Goal: Task Accomplishment & Management: Manage account settings

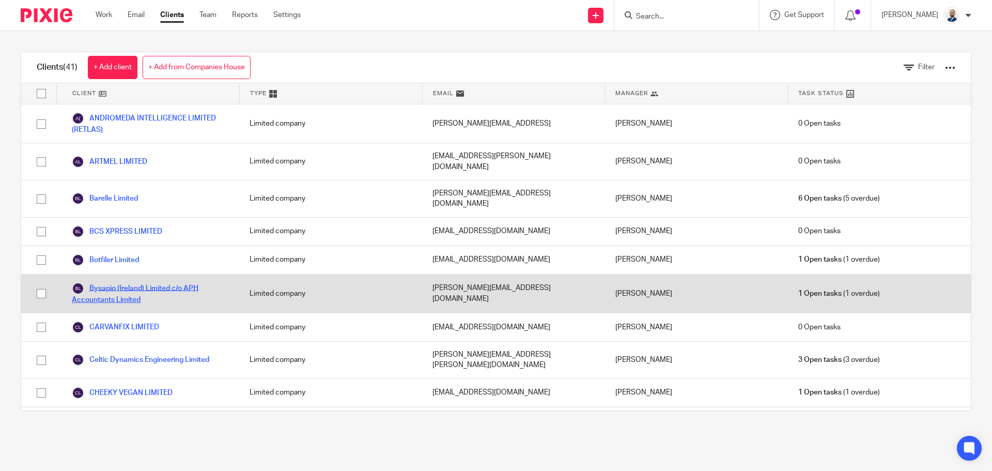
click at [103, 282] on link "Bysapio (Ireland) Limited c/o APH Accountants Limited" at bounding box center [150, 293] width 157 height 23
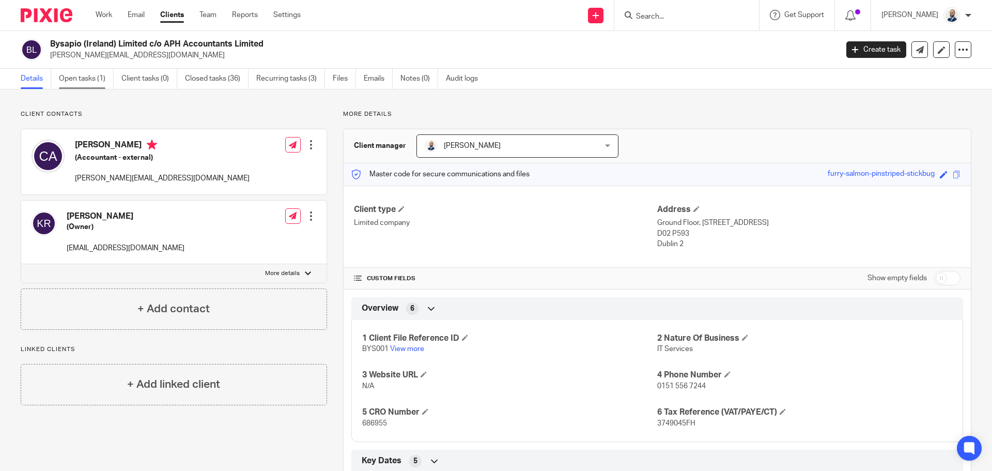
click at [90, 79] on link "Open tasks (1)" at bounding box center [86, 79] width 55 height 20
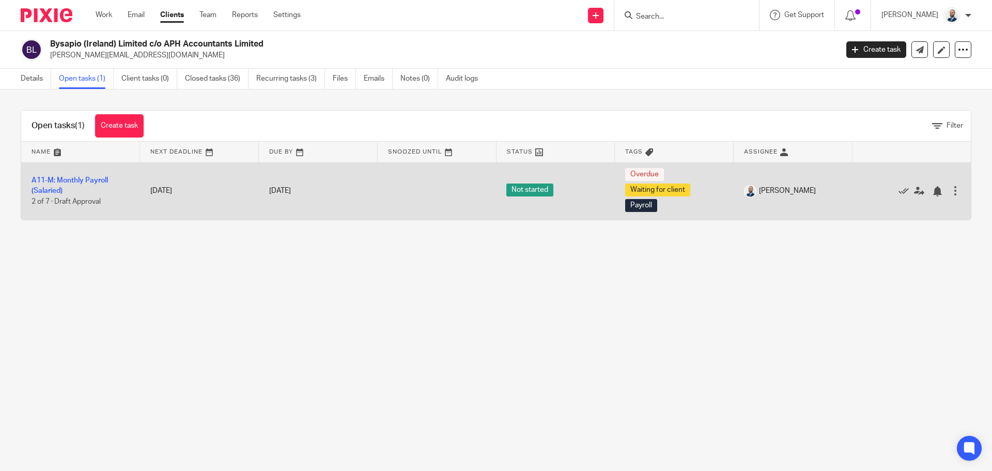
click at [70, 186] on td "A11-M: Monthly Payroll (Salaried) 2 of 7 · Draft Approval" at bounding box center [80, 190] width 119 height 57
click at [70, 178] on link "A11-M: Monthly Payroll (Salaried)" at bounding box center [70, 186] width 76 height 18
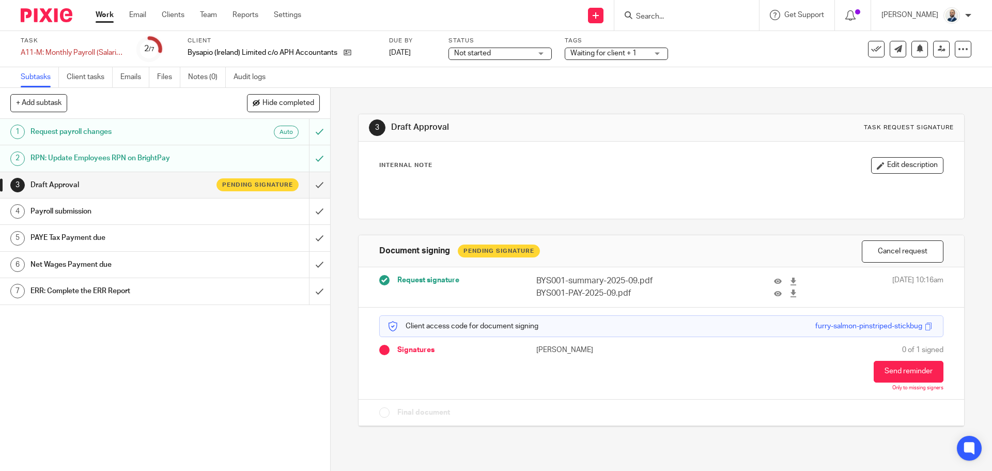
click at [253, 215] on div "Payroll submission" at bounding box center [164, 211] width 268 height 15
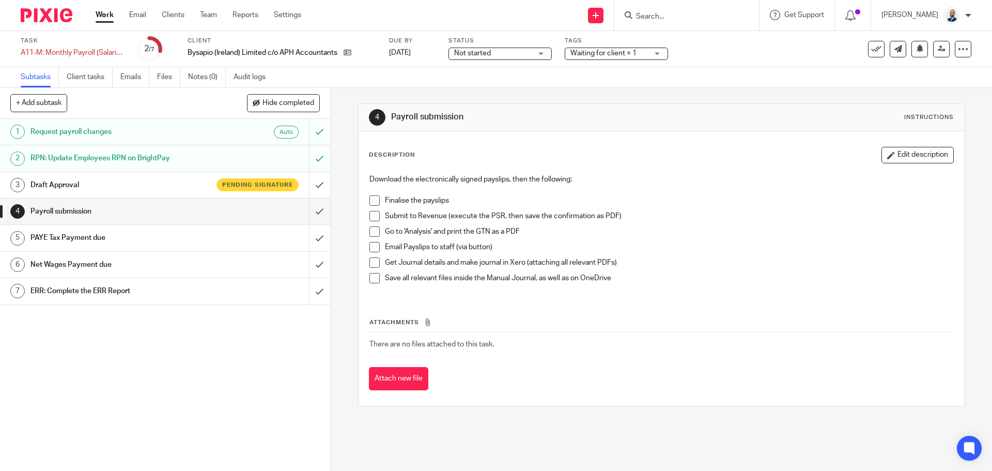
click at [366, 198] on div "Download the electronically signed payslips, then the following: Finalise the p…" at bounding box center [661, 232] width 594 height 127
click at [369, 200] on span at bounding box center [374, 200] width 10 height 10
click at [374, 216] on span at bounding box center [374, 216] width 10 height 10
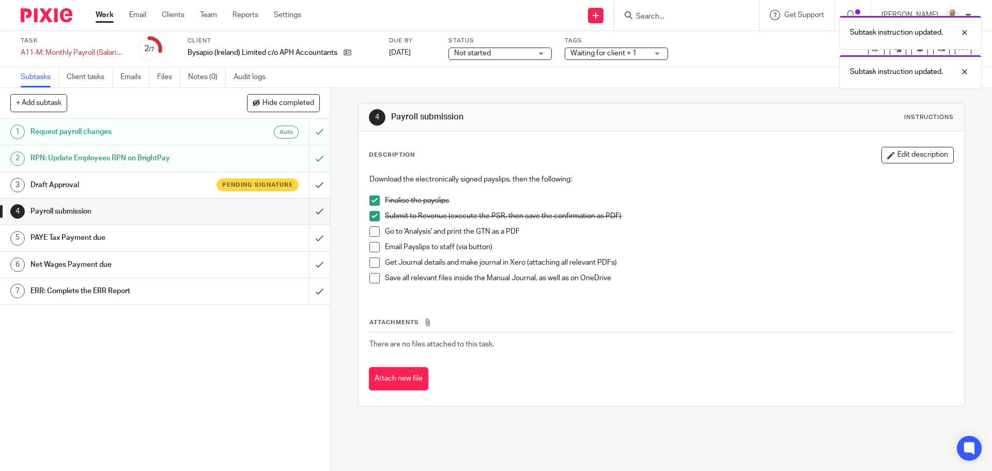
click at [369, 234] on span at bounding box center [374, 231] width 10 height 10
click at [372, 252] on span at bounding box center [374, 247] width 10 height 10
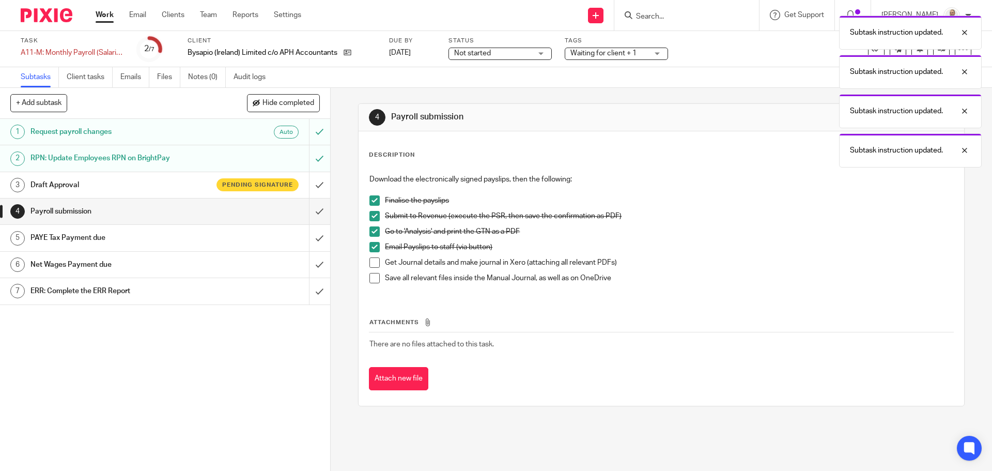
click at [369, 261] on span at bounding box center [374, 262] width 10 height 10
click at [370, 280] on span at bounding box center [374, 278] width 10 height 10
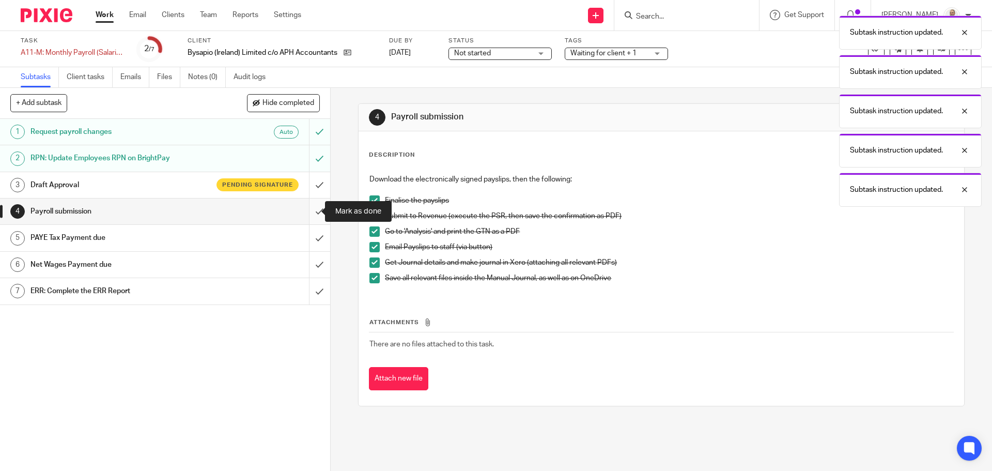
click at [313, 216] on input "submit" at bounding box center [165, 211] width 330 height 26
click at [271, 237] on div "PAYE Tax Payment due" at bounding box center [164, 237] width 268 height 15
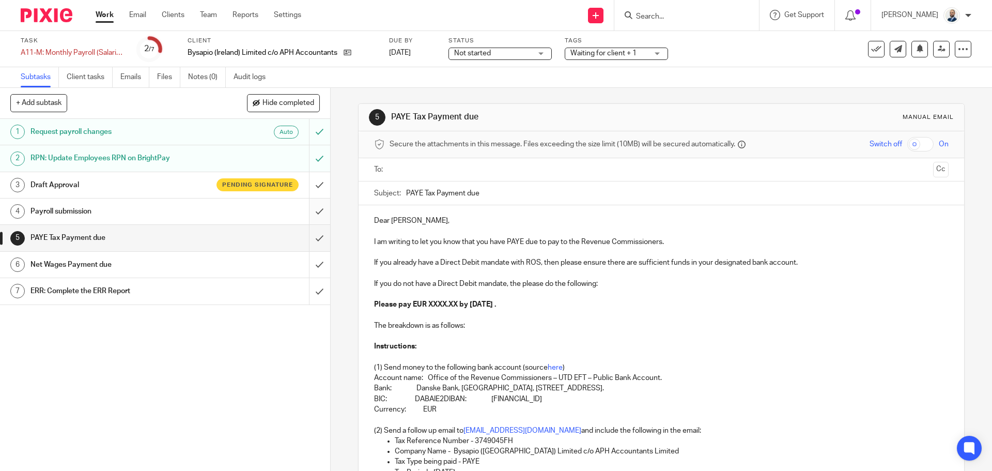
click at [315, 215] on input "submit" at bounding box center [165, 211] width 330 height 26
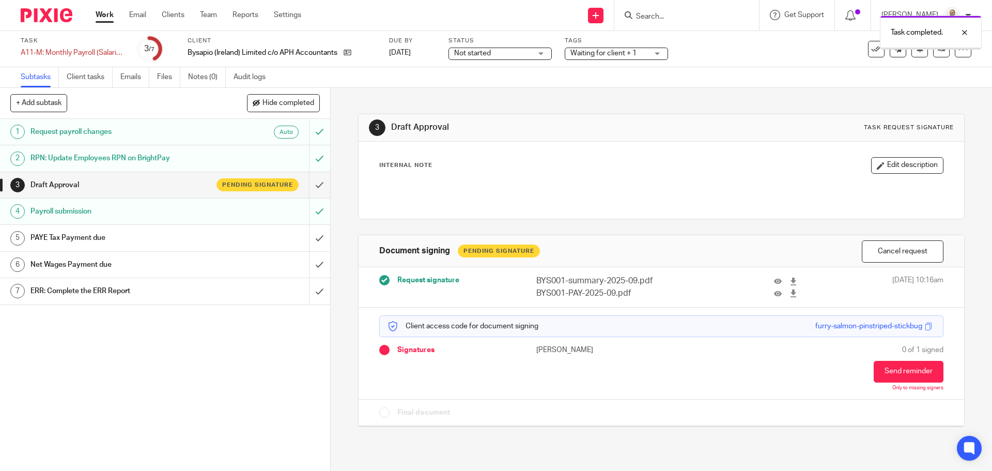
click at [263, 231] on div "PAYE Tax Payment due" at bounding box center [164, 237] width 268 height 15
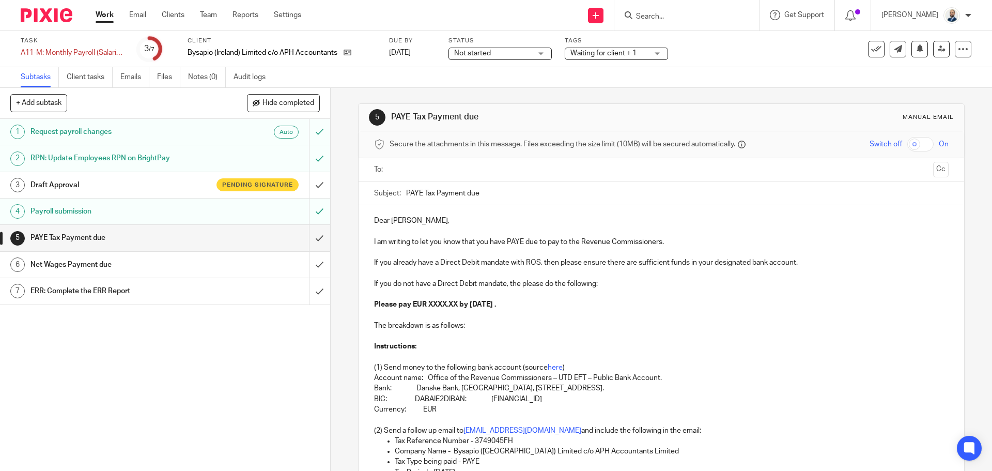
click at [447, 180] on form "Secure the attachments in this message. Files exceeding the size limit (10MB) w…" at bounding box center [660, 372] width 605 height 482
click at [450, 173] on input "text" at bounding box center [660, 170] width 535 height 12
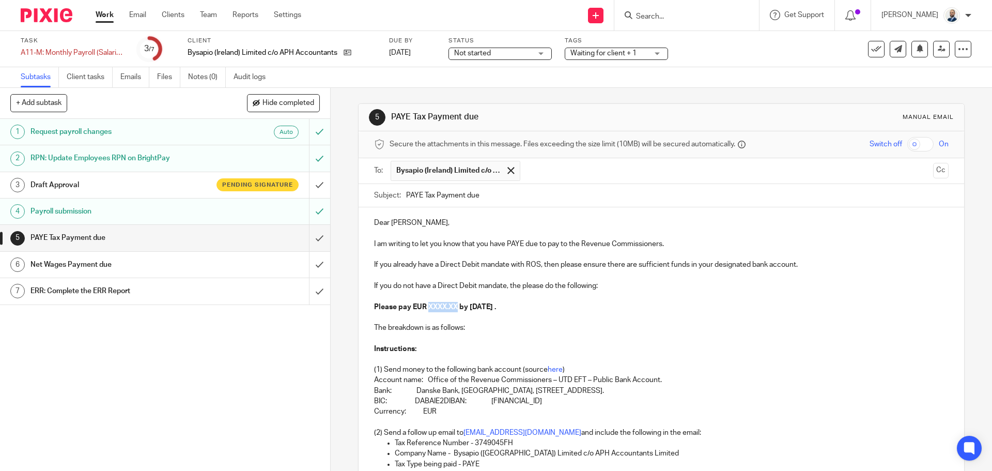
drag, startPoint x: 456, startPoint y: 306, endPoint x: 434, endPoint y: 292, distance: 26.1
click at [427, 308] on strong "Please pay EUR XXXX.XX by 14th October 2025 ." at bounding box center [435, 306] width 122 height 7
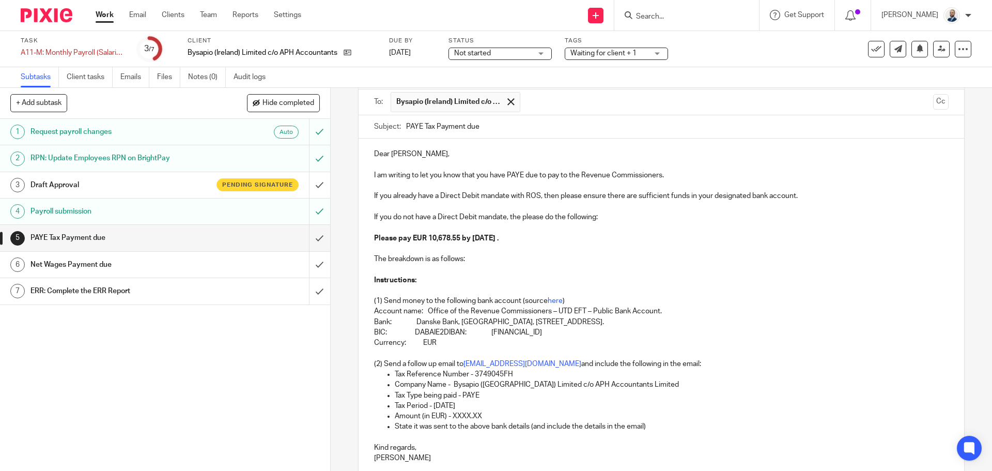
scroll to position [162, 0]
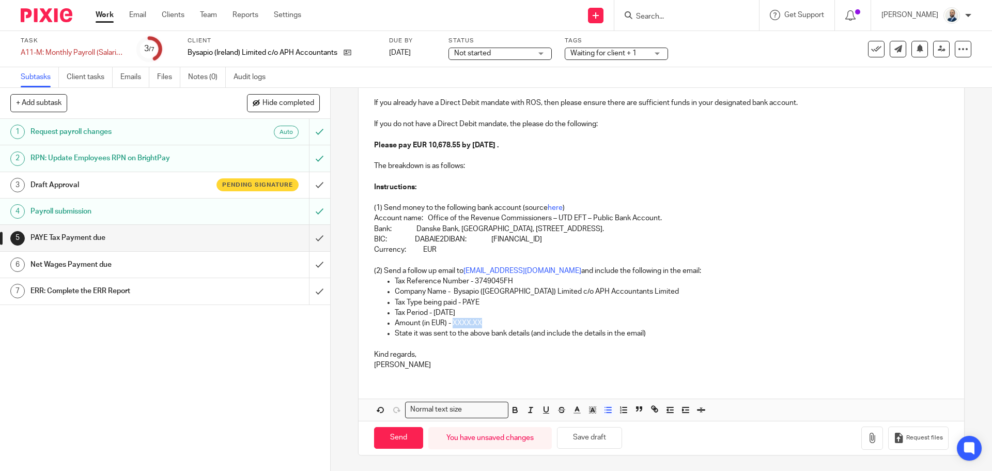
drag, startPoint x: 484, startPoint y: 320, endPoint x: 451, endPoint y: 322, distance: 32.6
click at [451, 323] on p "Amount (in EUR) - XXXX.XX" at bounding box center [671, 323] width 553 height 10
click at [396, 432] on input "Send" at bounding box center [398, 438] width 49 height 22
type input "Sent"
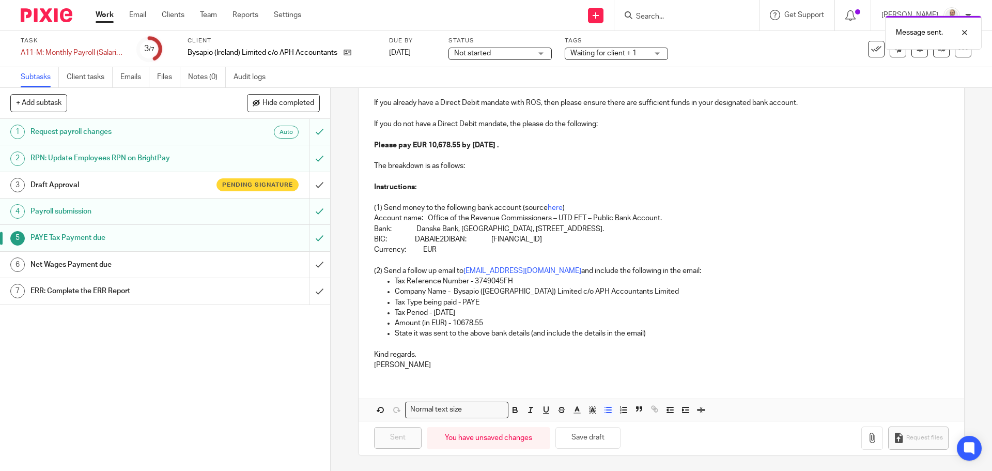
click at [268, 261] on div "Net Wages Payment due" at bounding box center [164, 264] width 268 height 15
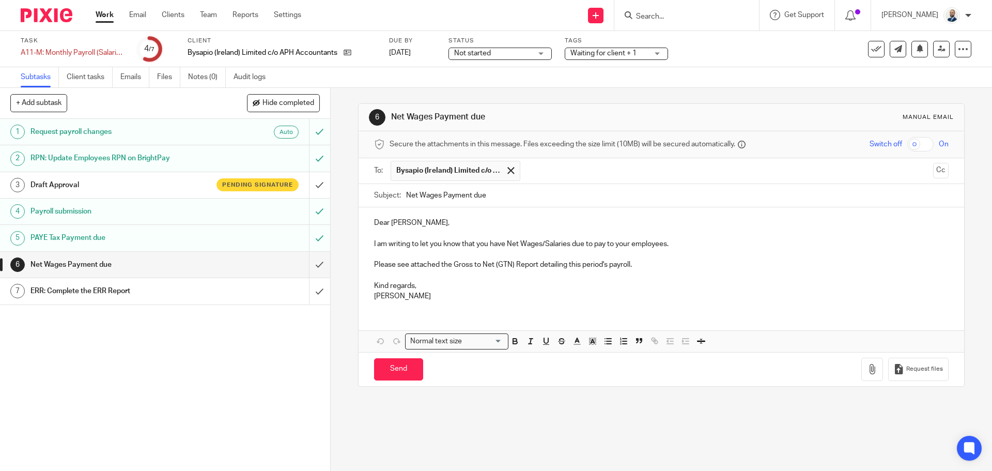
click at [563, 170] on input "text" at bounding box center [726, 171] width 403 height 20
click at [472, 216] on div "Dear Carla, I am writing to let you know that you have Net Wages/Salaries due t…" at bounding box center [660, 258] width 605 height 102
click at [867, 368] on icon "button" at bounding box center [872, 369] width 10 height 10
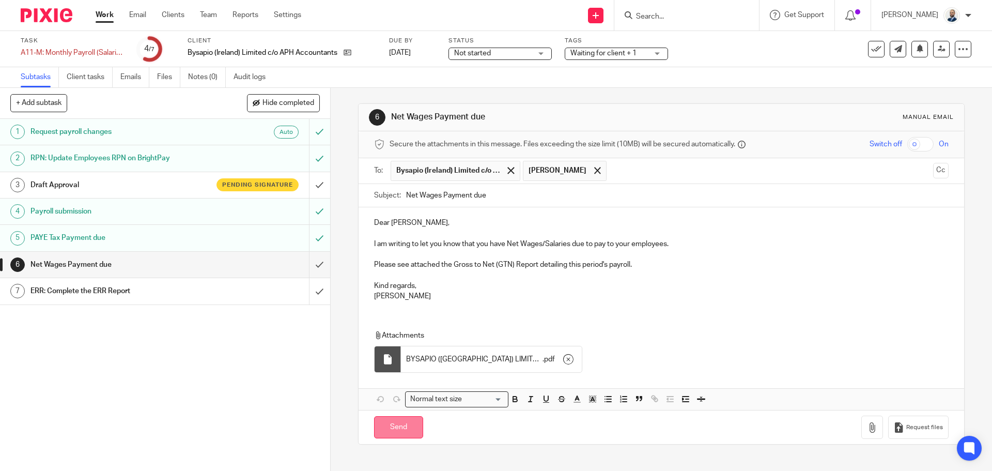
click at [389, 429] on input "Send" at bounding box center [398, 427] width 49 height 22
type input "Sent"
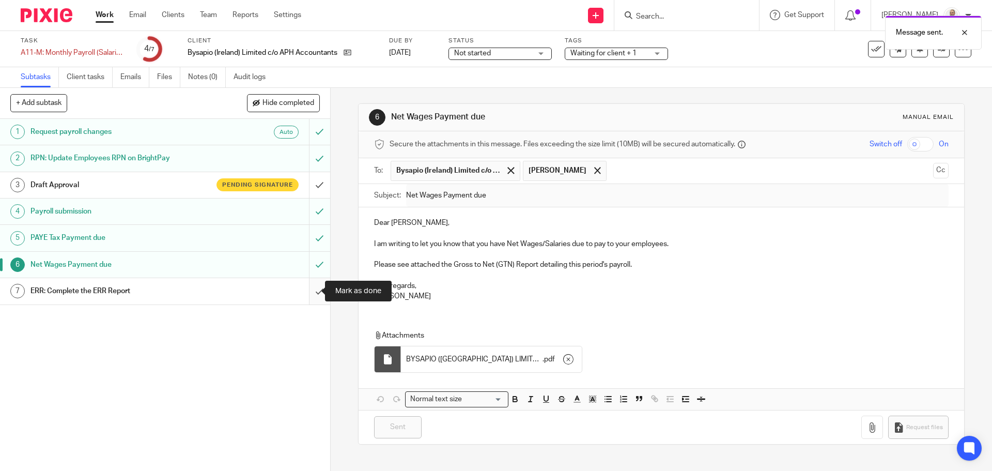
click at [305, 289] on input "submit" at bounding box center [165, 291] width 330 height 26
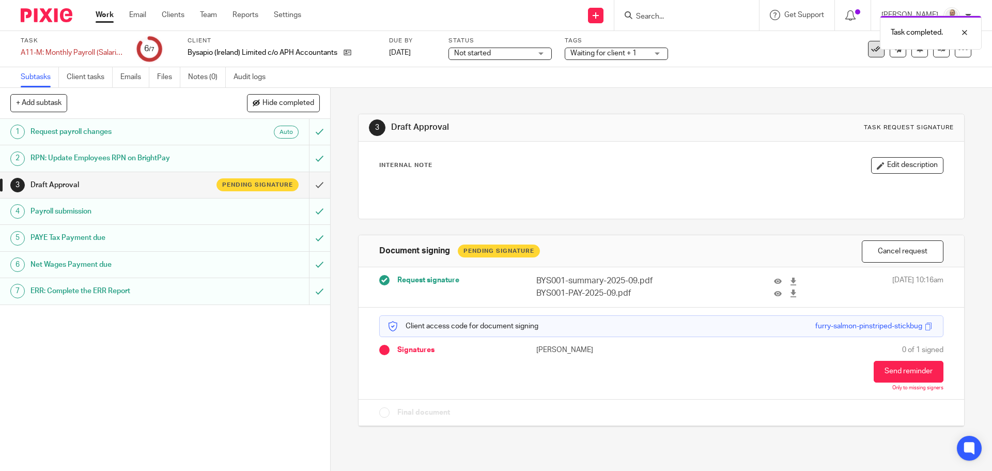
click at [871, 50] on icon at bounding box center [876, 49] width 10 height 10
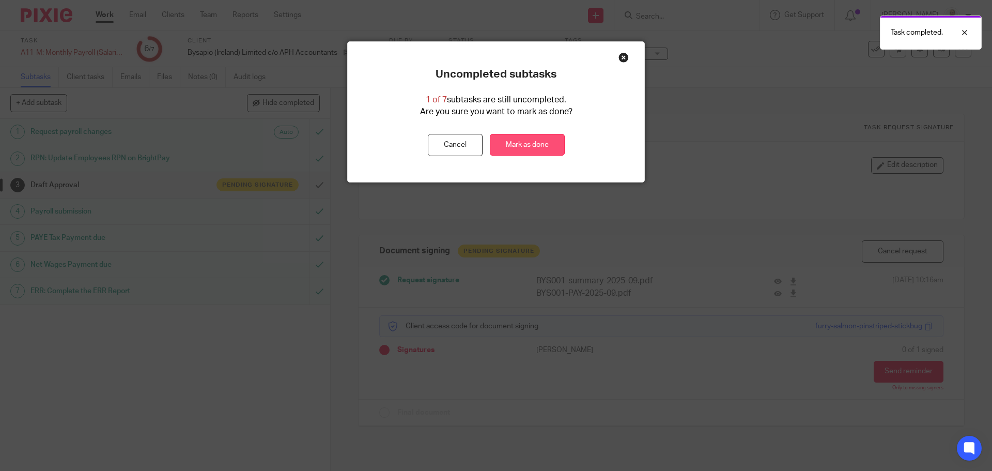
click at [516, 149] on link "Mark as done" at bounding box center [527, 145] width 75 height 22
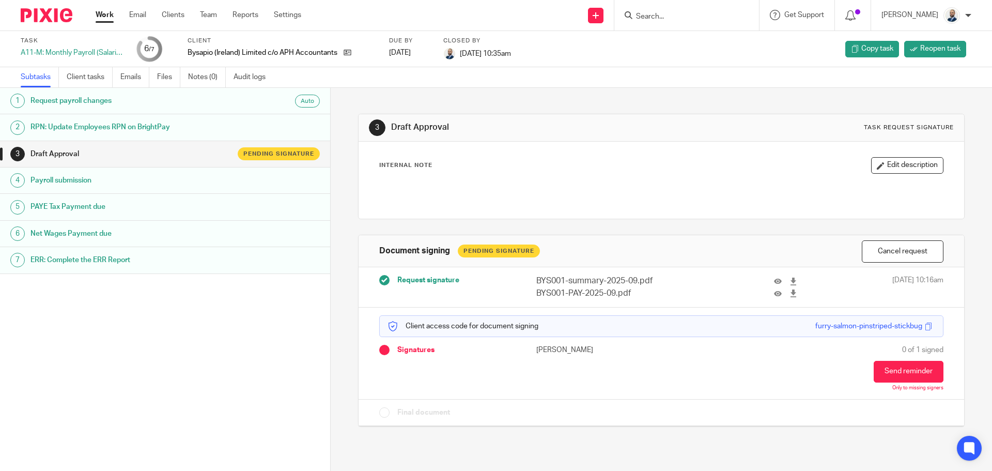
click at [160, 10] on ul "Work Email Clients Team Reports Settings" at bounding box center [206, 15] width 221 height 10
click at [169, 14] on link "Clients" at bounding box center [173, 15] width 23 height 10
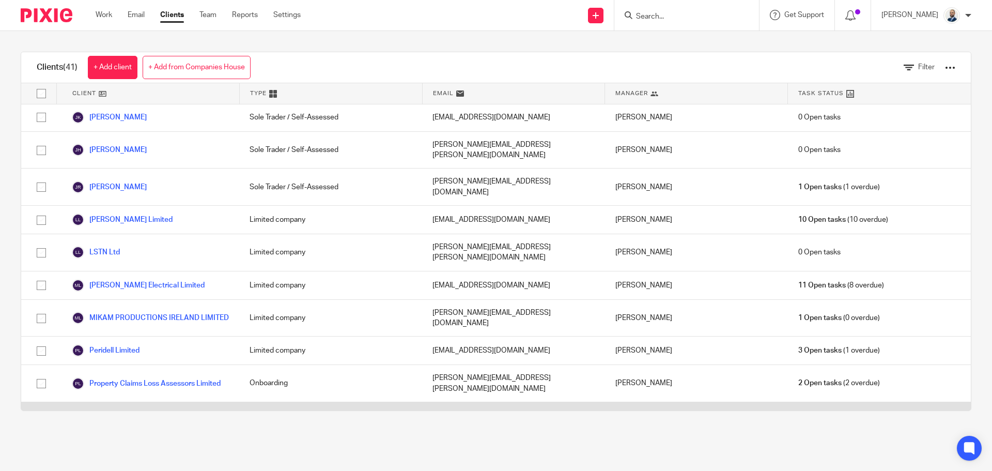
scroll to position [826, 0]
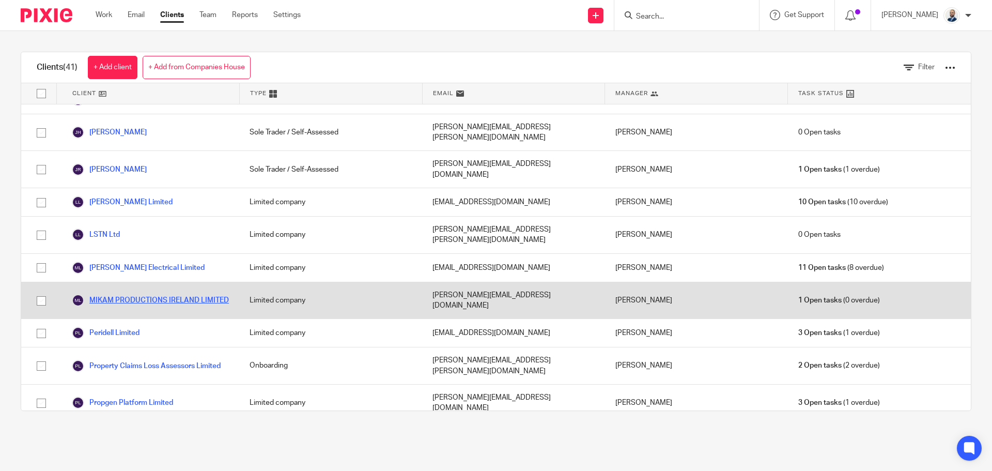
click at [116, 294] on link "MIKAM PRODUCTIONS IRELAND LIMITED" at bounding box center [150, 300] width 157 height 12
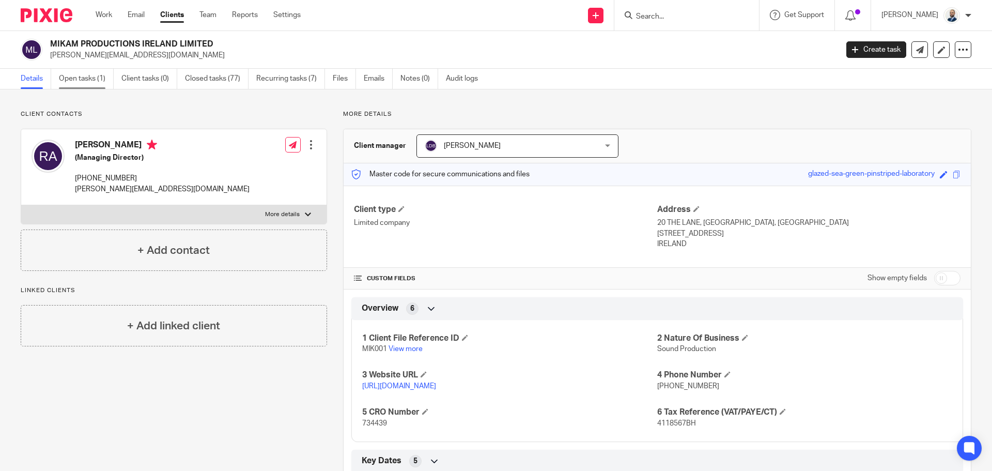
click at [90, 79] on link "Open tasks (1)" at bounding box center [86, 79] width 55 height 20
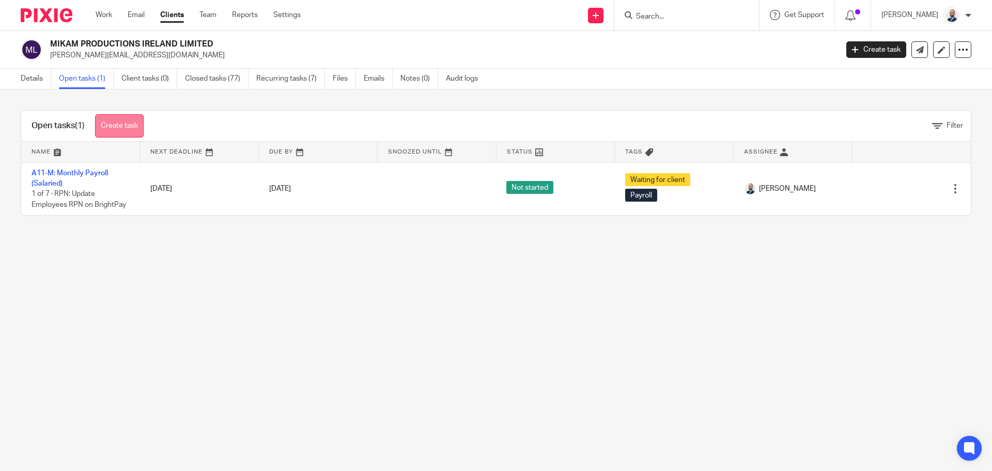
click at [131, 135] on link "Create task" at bounding box center [119, 125] width 49 height 23
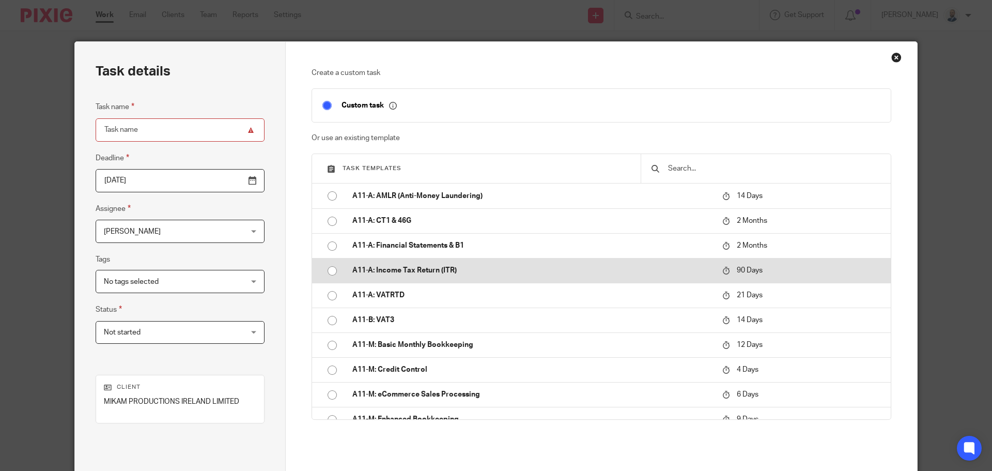
click at [332, 269] on input "radio" at bounding box center [332, 271] width 20 height 20
type input "[DATE]"
type input "A11-A: Income Tax Return (ITR)"
checkbox input "false"
radio input "false"
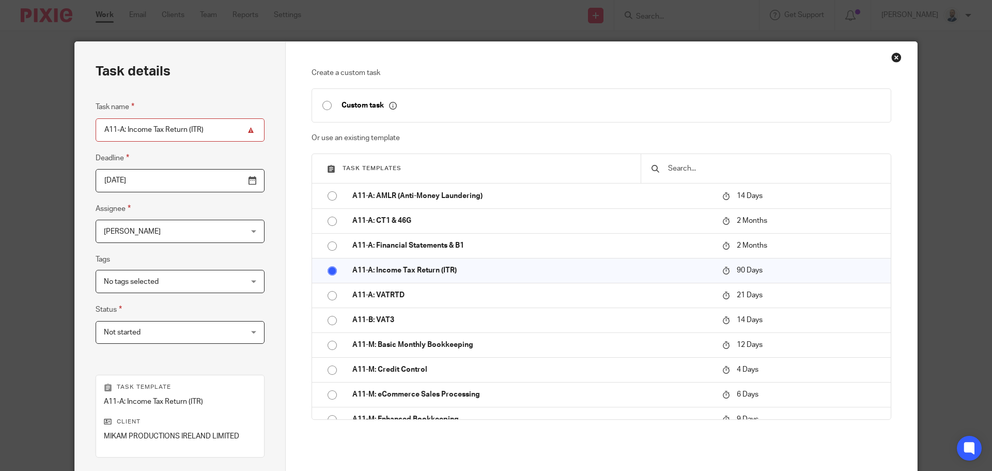
click at [216, 128] on input "A11-A: Income Tax Return (ITR)" at bounding box center [180, 129] width 169 height 23
type input "A11-A: Income Tax Return (ITR) 2022"
drag, startPoint x: 143, startPoint y: 190, endPoint x: 149, endPoint y: 190, distance: 6.7
click at [144, 190] on input "[DATE]" at bounding box center [180, 180] width 169 height 23
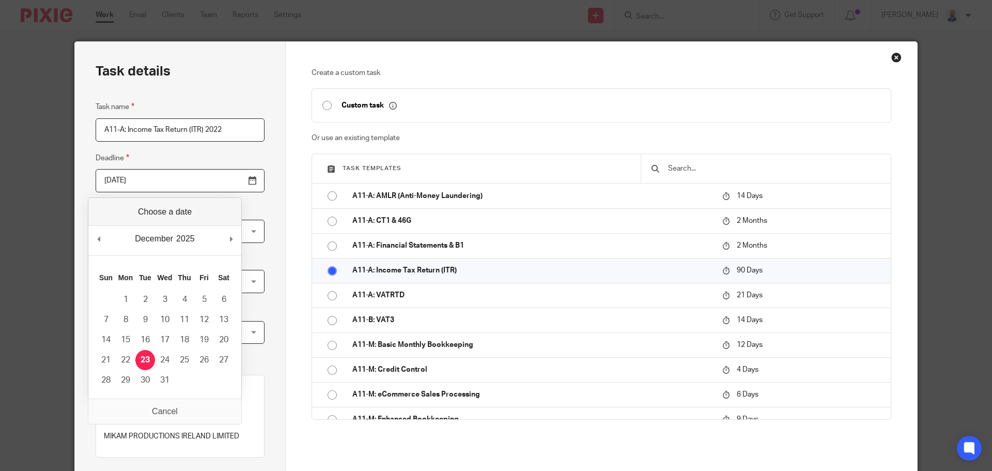
click at [155, 186] on input "[DATE]" at bounding box center [180, 180] width 169 height 23
type input "[DATE]"
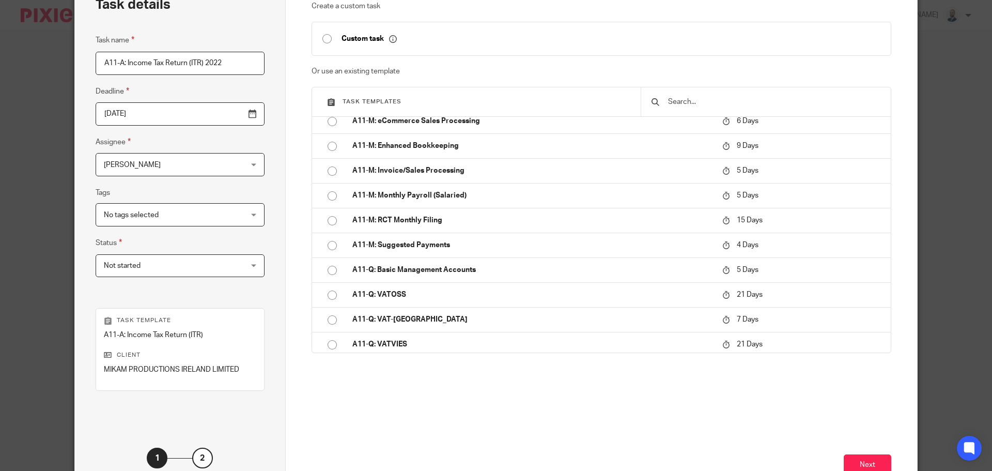
scroll to position [140, 0]
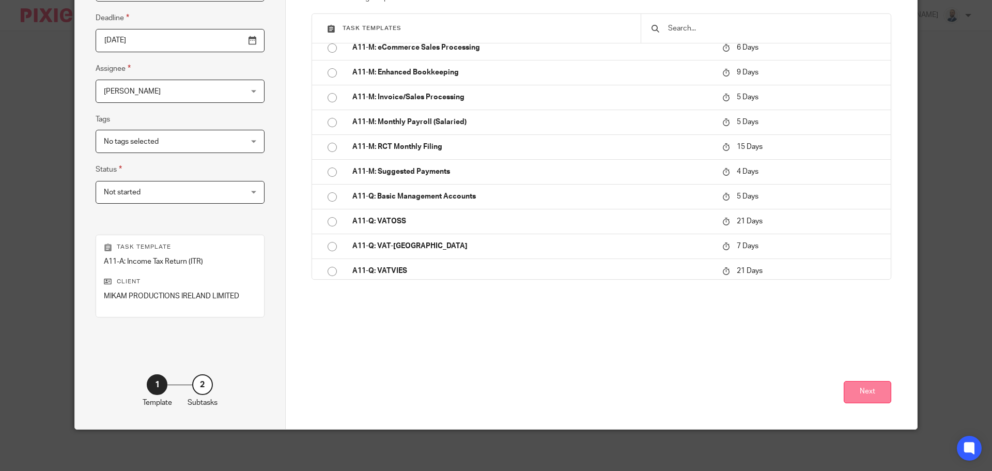
click at [871, 389] on button "Next" at bounding box center [868, 392] width 48 height 22
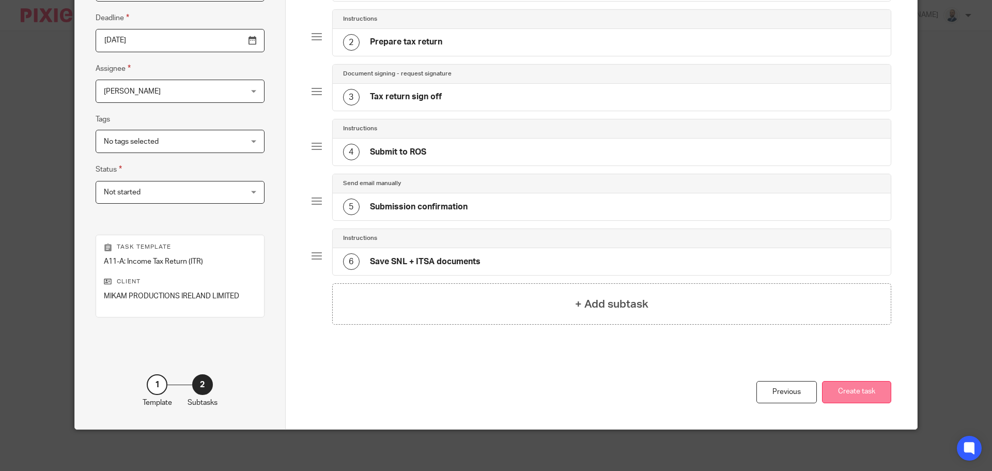
click at [876, 389] on button "Create task" at bounding box center [856, 392] width 69 height 22
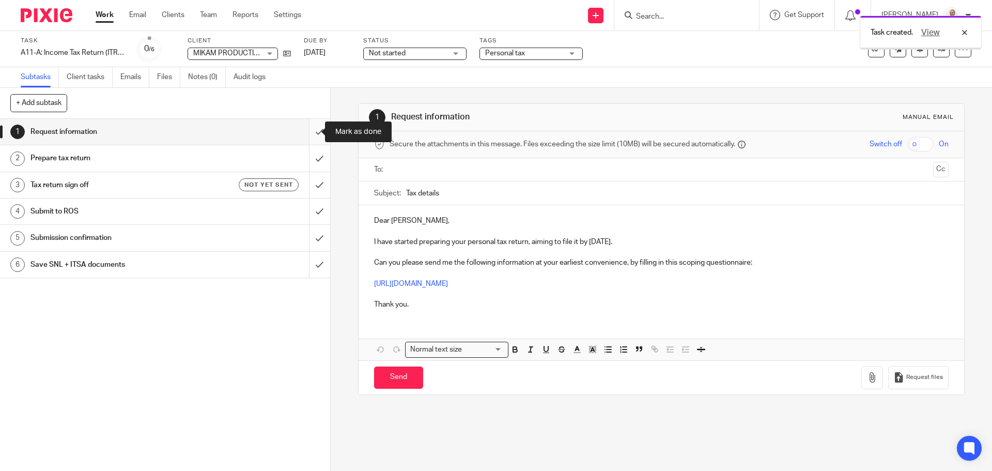
click at [309, 133] on input "submit" at bounding box center [165, 132] width 330 height 26
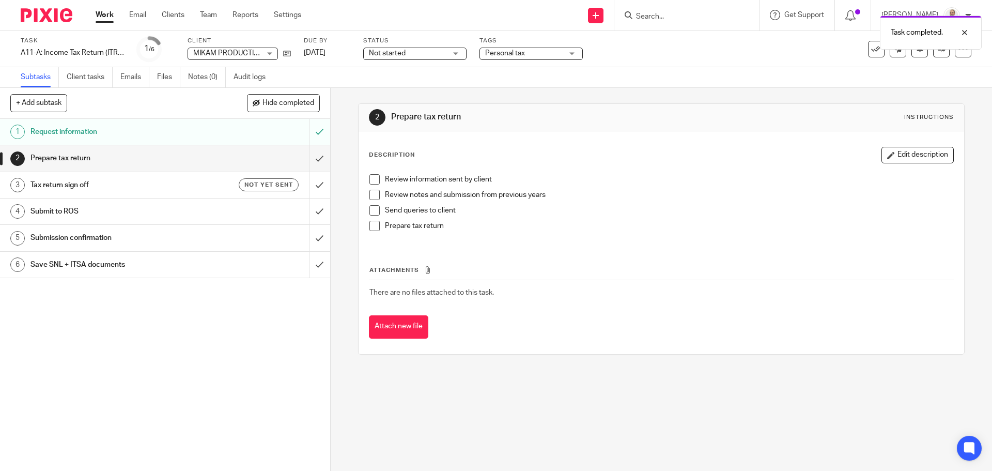
click at [373, 194] on span at bounding box center [374, 195] width 10 height 10
click at [370, 209] on span at bounding box center [374, 210] width 10 height 10
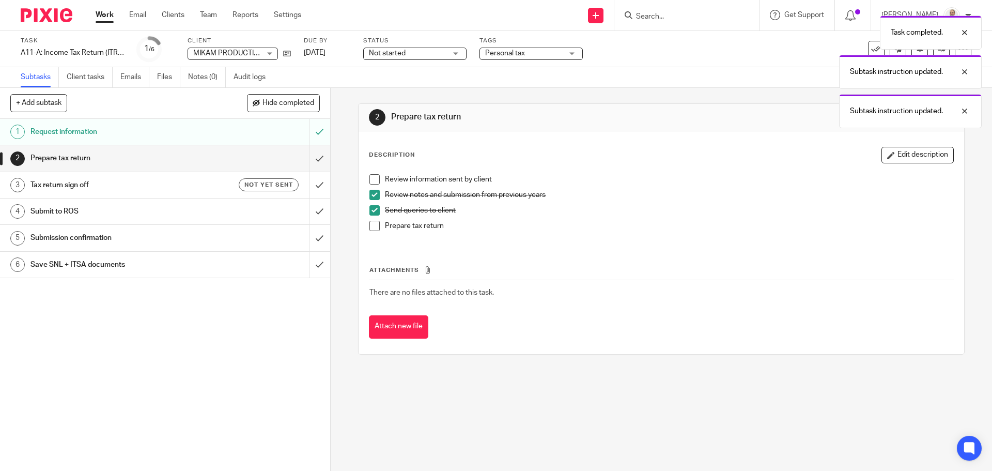
click at [370, 218] on li "Send queries to client" at bounding box center [660, 212] width 583 height 15
click at [369, 226] on span at bounding box center [374, 226] width 10 height 10
click at [372, 184] on span at bounding box center [374, 179] width 10 height 10
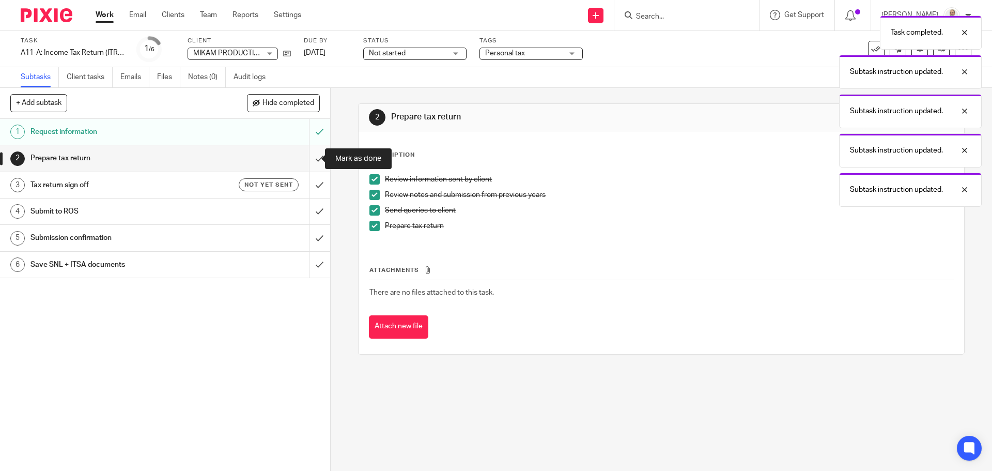
click at [308, 160] on input "submit" at bounding box center [165, 158] width 330 height 26
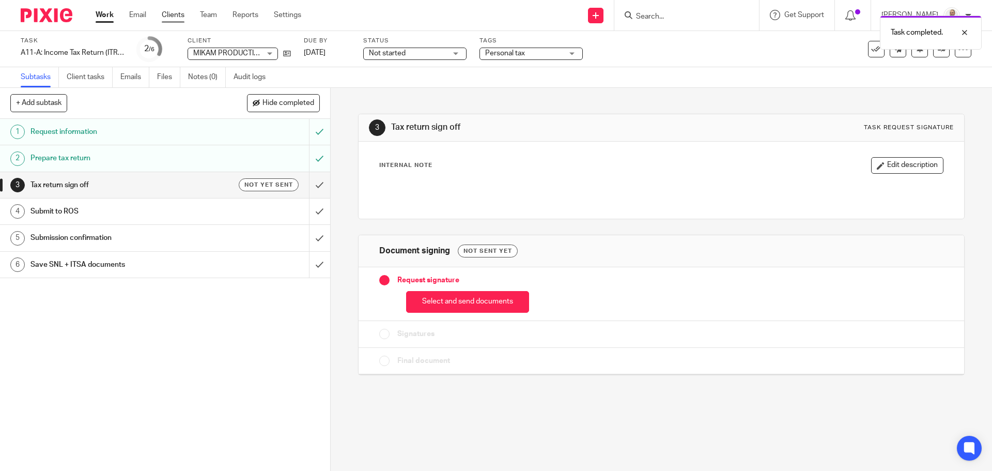
click at [179, 19] on link "Clients" at bounding box center [173, 15] width 23 height 10
